Goal: Information Seeking & Learning: Learn about a topic

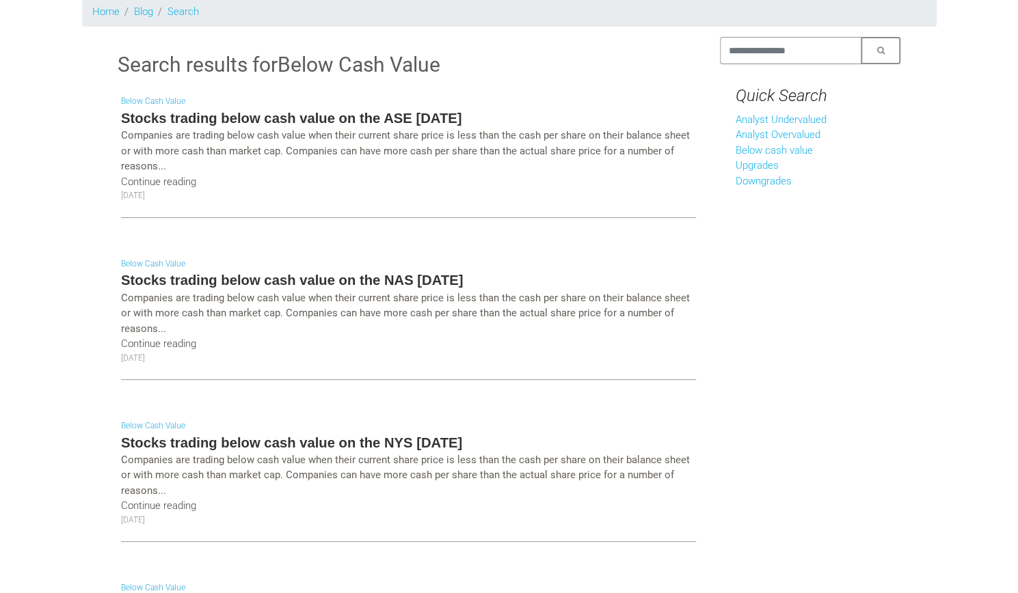
scroll to position [137, 0]
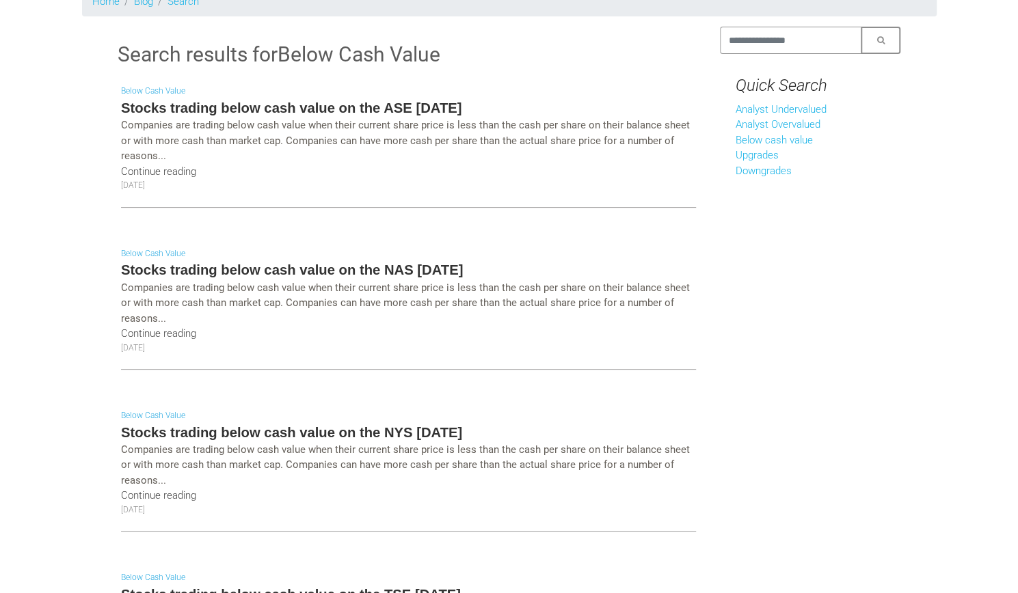
click at [314, 109] on h5 "Stocks trading below cash value on the ASE [DATE]" at bounding box center [408, 107] width 575 height 19
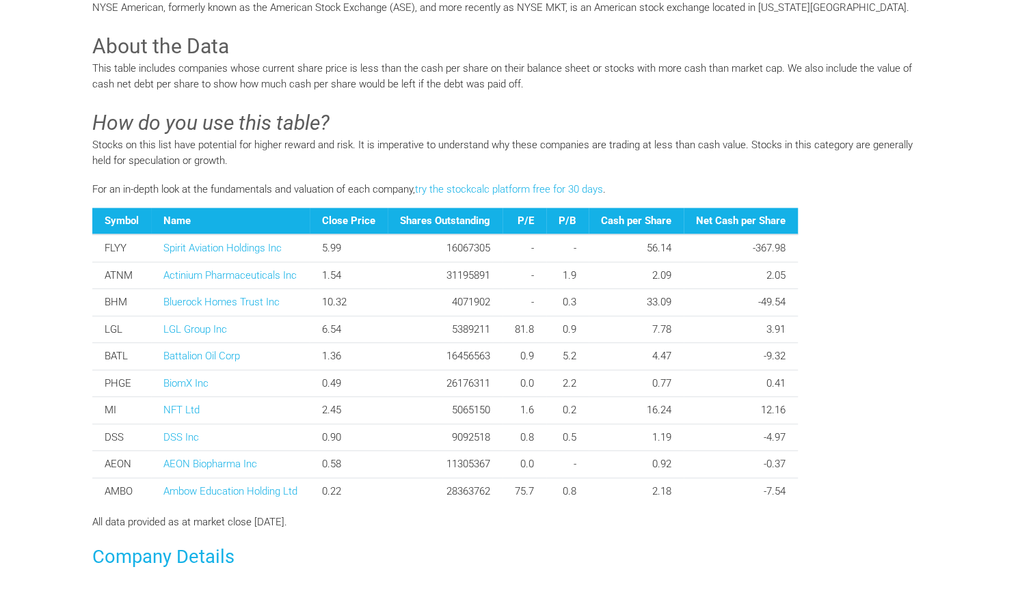
scroll to position [410, 0]
